Goal: Information Seeking & Learning: Learn about a topic

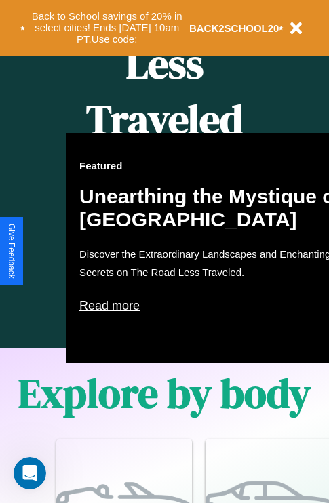
scroll to position [1643, 0]
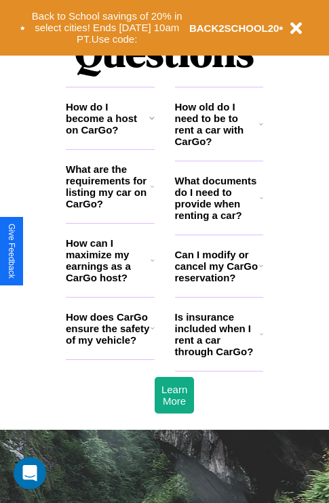
click at [110, 136] on h3 "How do I become a host on CarGo?" at bounding box center [107, 118] width 83 height 35
click at [151, 123] on icon at bounding box center [151, 118] width 5 height 11
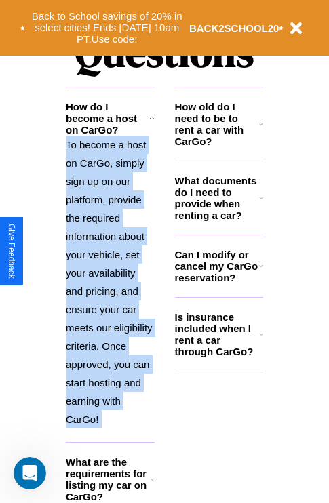
scroll to position [1721, 0]
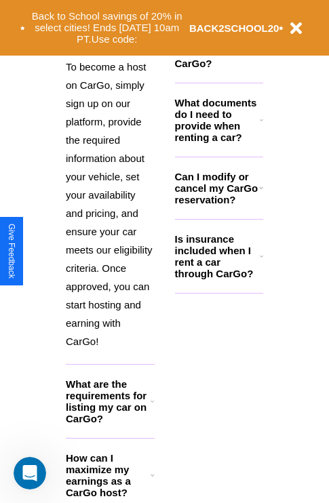
click at [152, 481] on icon at bounding box center [153, 475] width 4 height 11
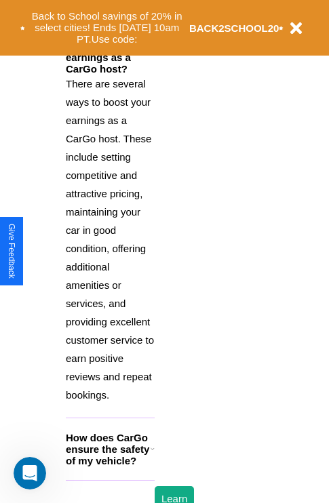
click at [110, 467] on h3 "How does CarGo ensure the safety of my vehicle?" at bounding box center [108, 449] width 85 height 35
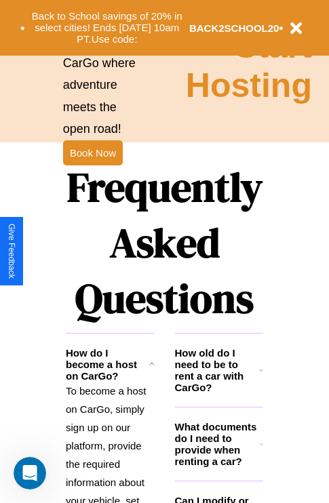
click at [218, 466] on h3 "What documents do I need to provide when renting a car?" at bounding box center [217, 444] width 85 height 46
click at [218, 392] on h3 "How old do I need to be to rent a car with CarGo?" at bounding box center [217, 370] width 85 height 46
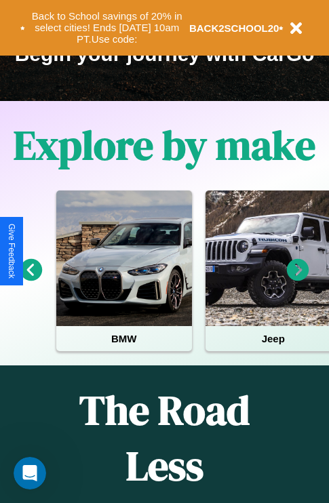
scroll to position [209, 0]
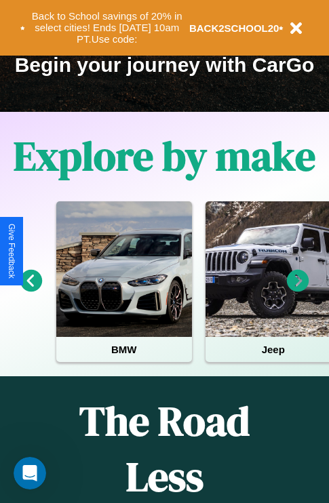
click at [31, 290] on icon at bounding box center [31, 281] width 22 height 22
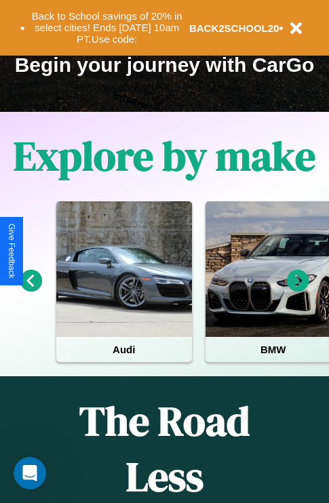
click at [298, 290] on icon at bounding box center [298, 281] width 22 height 22
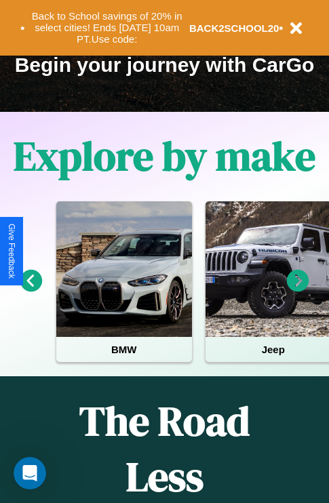
click at [298, 290] on icon at bounding box center [298, 281] width 22 height 22
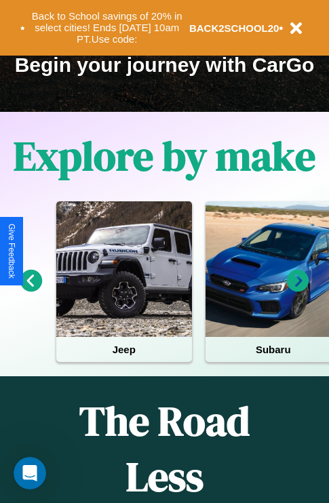
click at [298, 290] on icon at bounding box center [298, 281] width 22 height 22
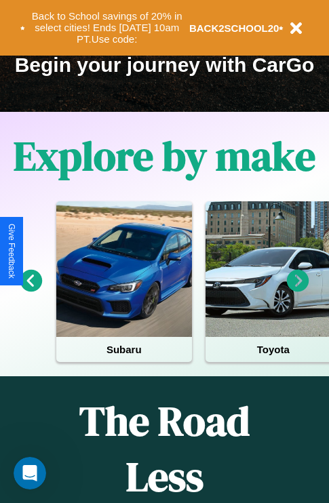
click at [298, 290] on icon at bounding box center [298, 281] width 22 height 22
